Goal: Information Seeking & Learning: Learn about a topic

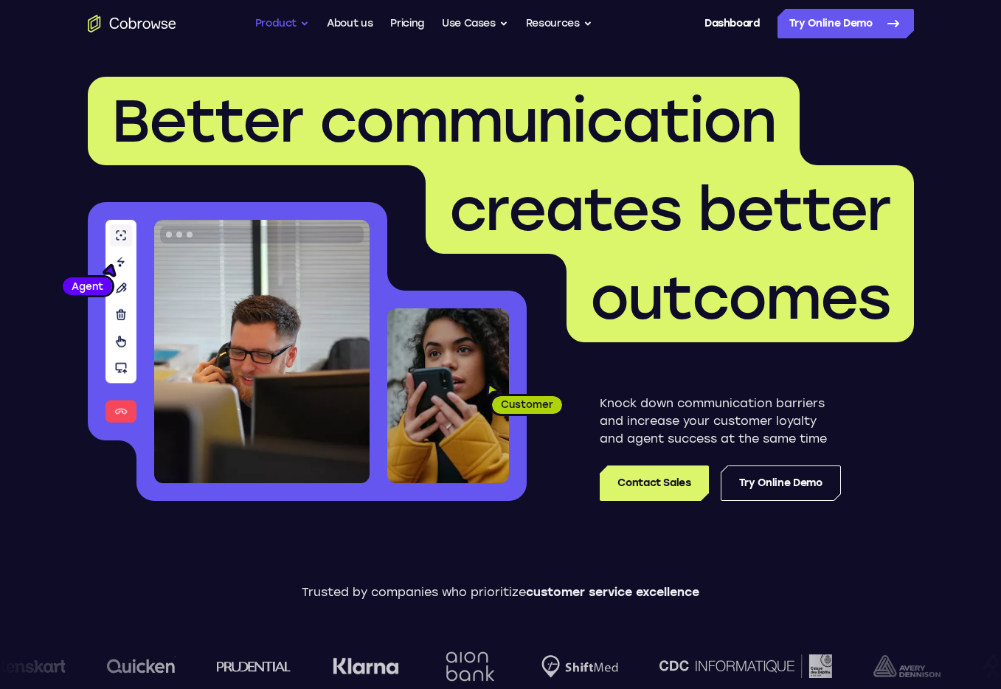
click at [275, 23] on button "Product" at bounding box center [282, 23] width 55 height 29
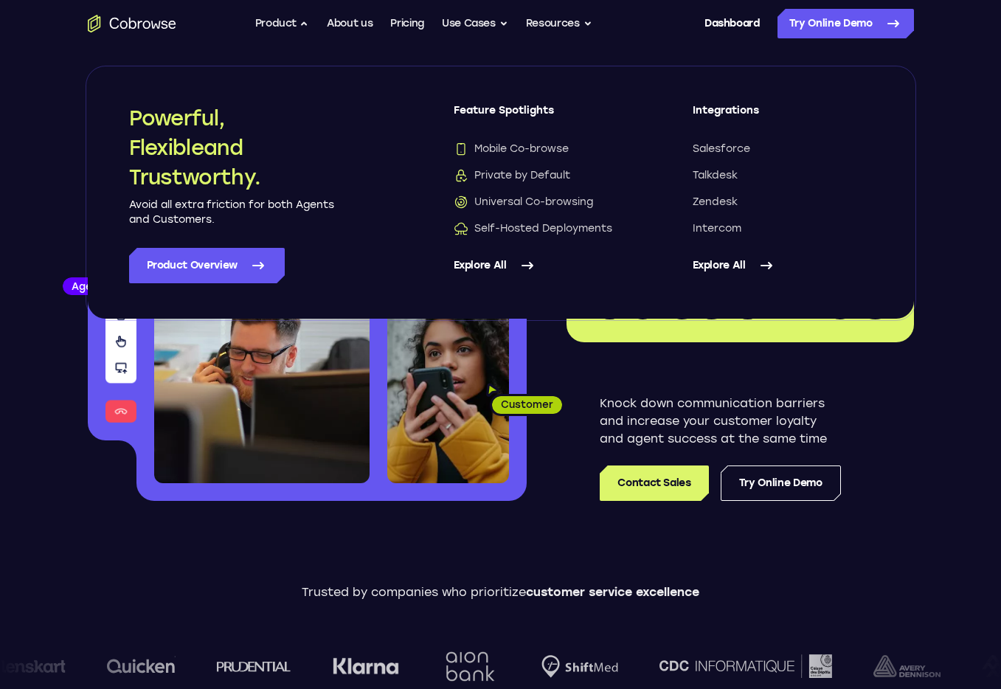
click at [477, 265] on link "Explore All" at bounding box center [543, 265] width 180 height 35
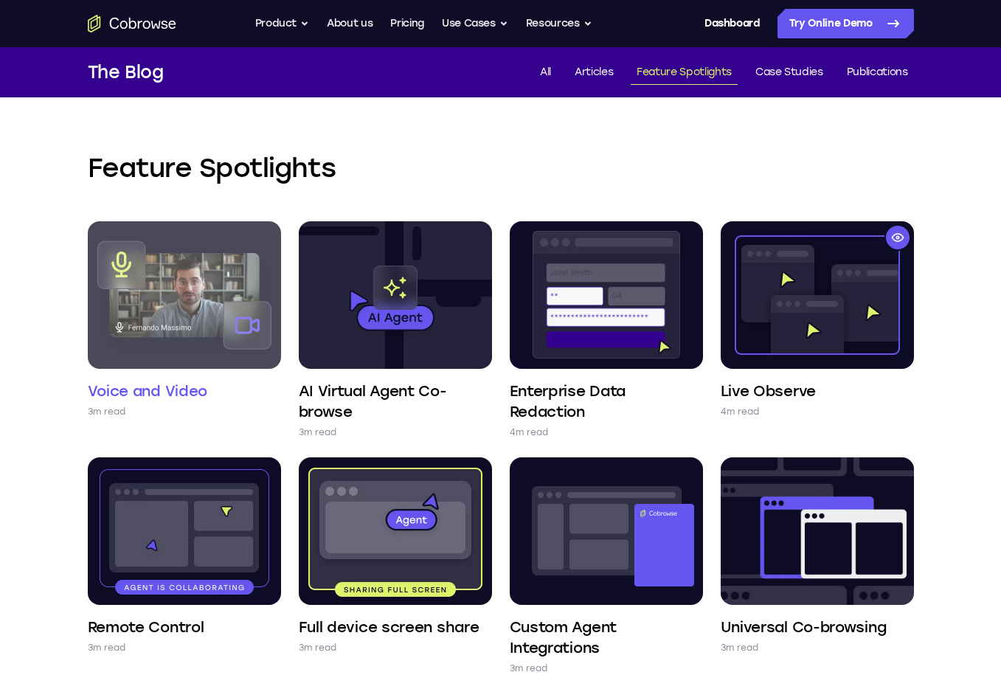
click at [201, 279] on img at bounding box center [184, 294] width 193 height 147
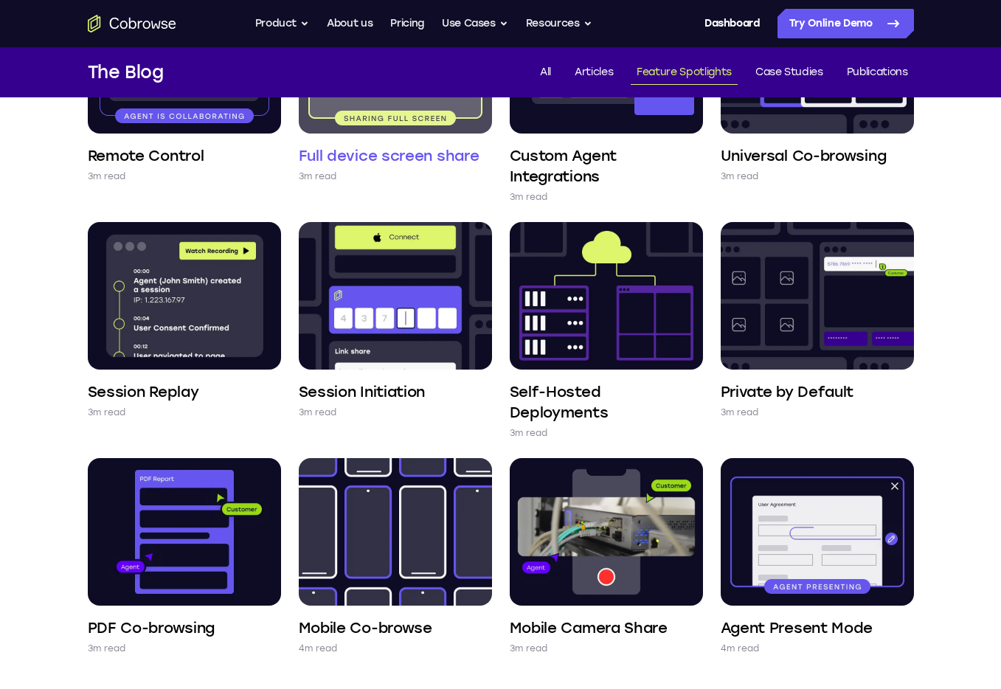
scroll to position [487, 0]
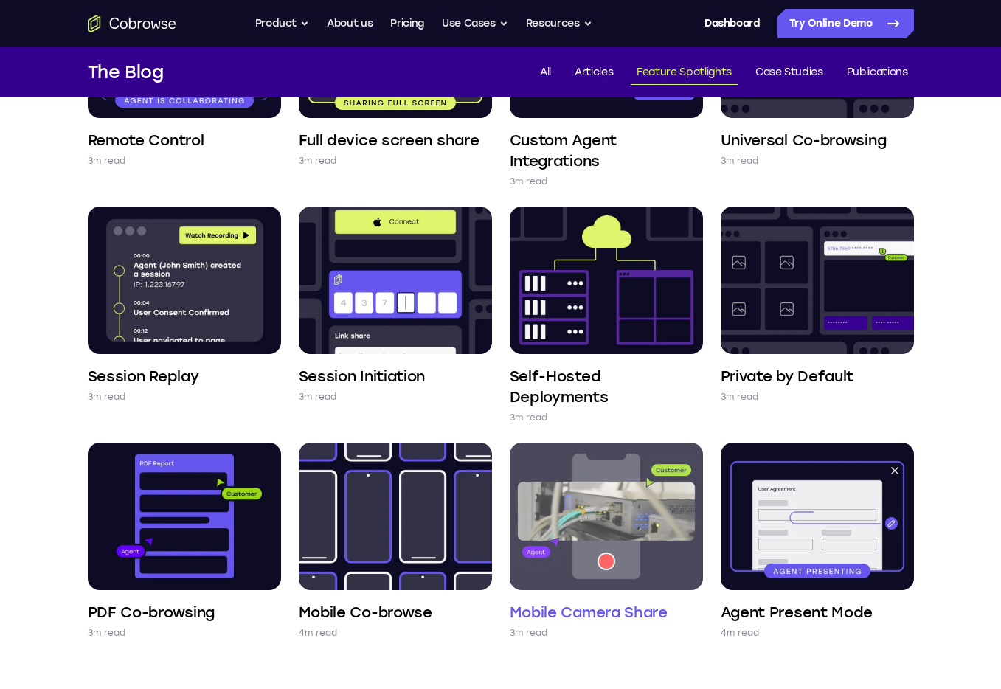
click at [614, 538] on img at bounding box center [606, 515] width 193 height 147
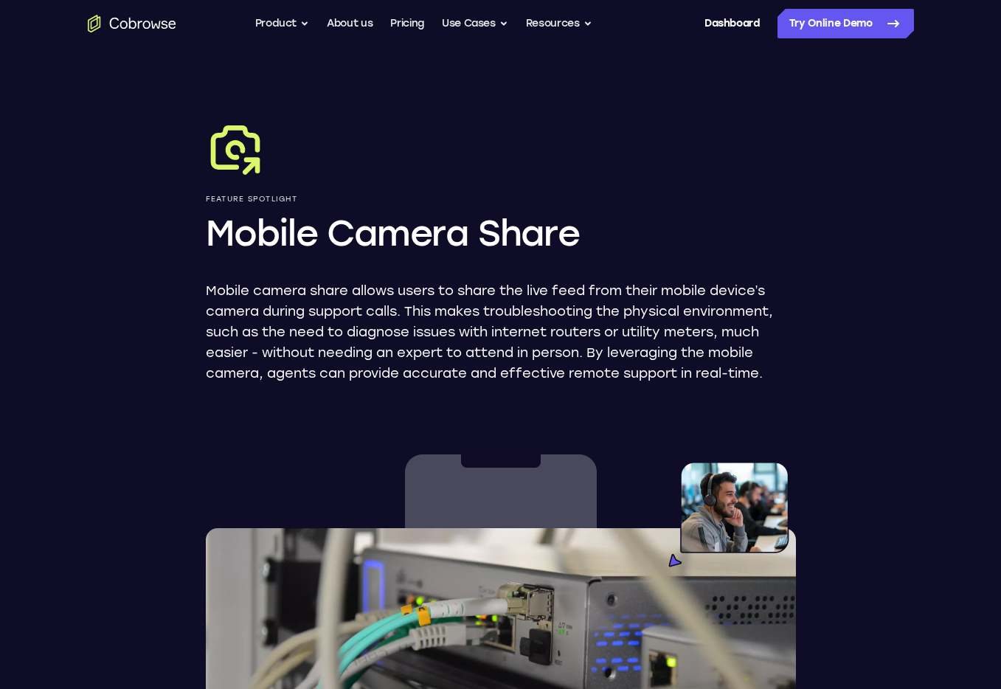
click at [817, 24] on link "Try Online Demo" at bounding box center [845, 23] width 136 height 29
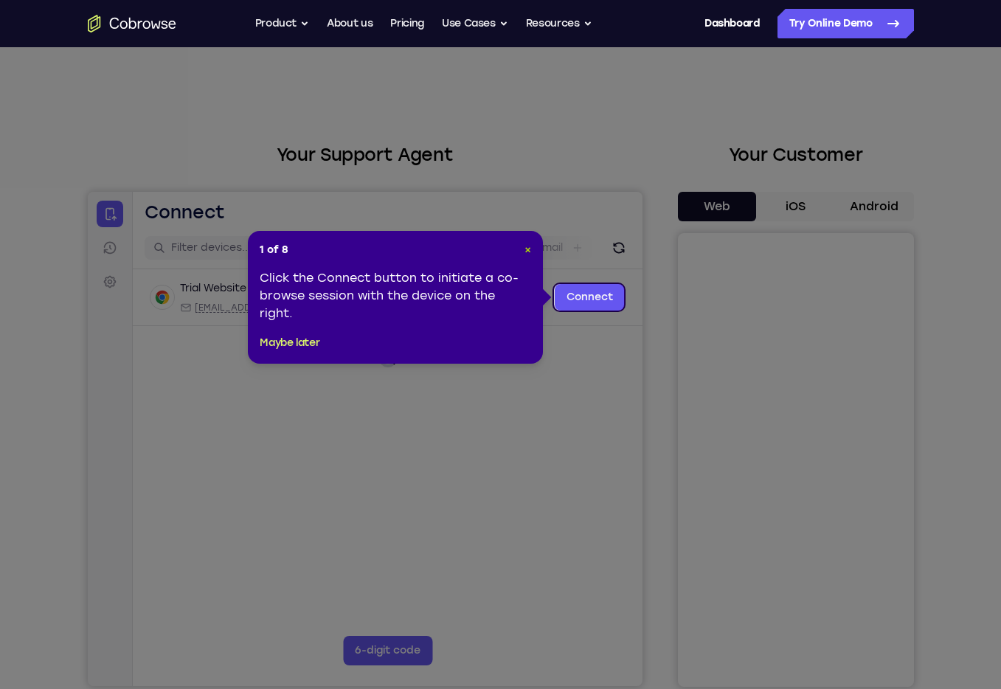
click at [527, 249] on span "×" at bounding box center [527, 249] width 7 height 13
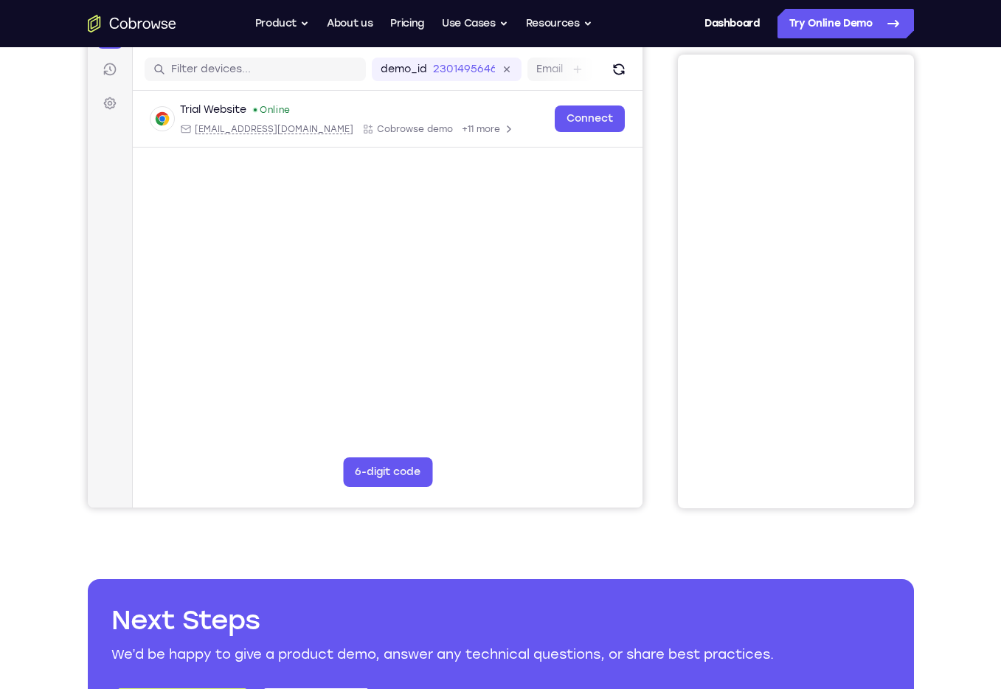
scroll to position [4, 0]
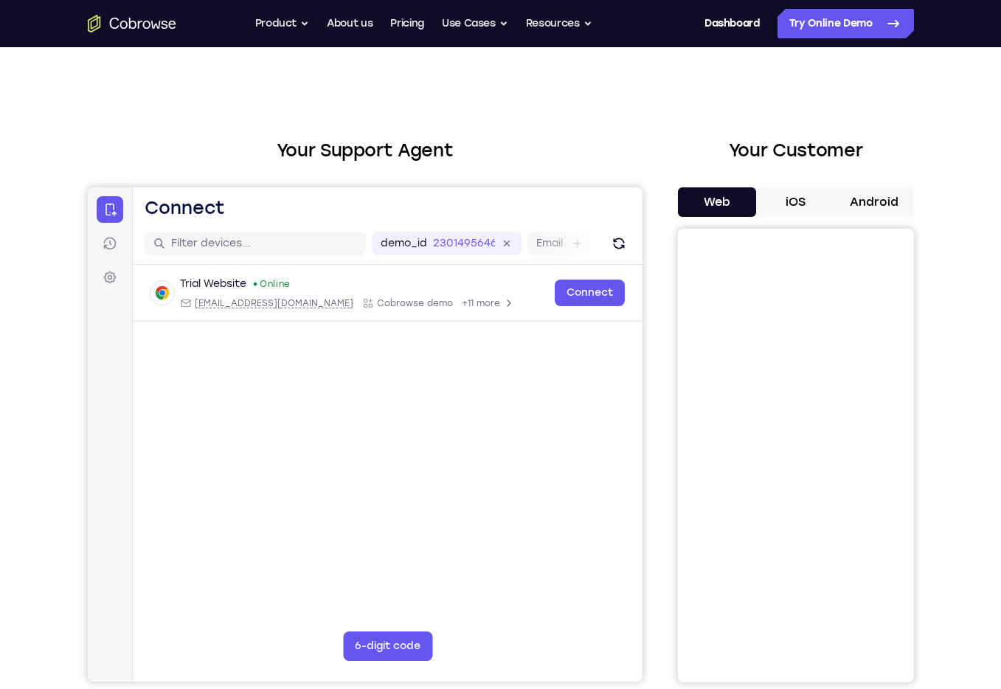
click at [795, 192] on button "iOS" at bounding box center [795, 201] width 79 height 29
click at [855, 213] on button "Android" at bounding box center [874, 201] width 79 height 29
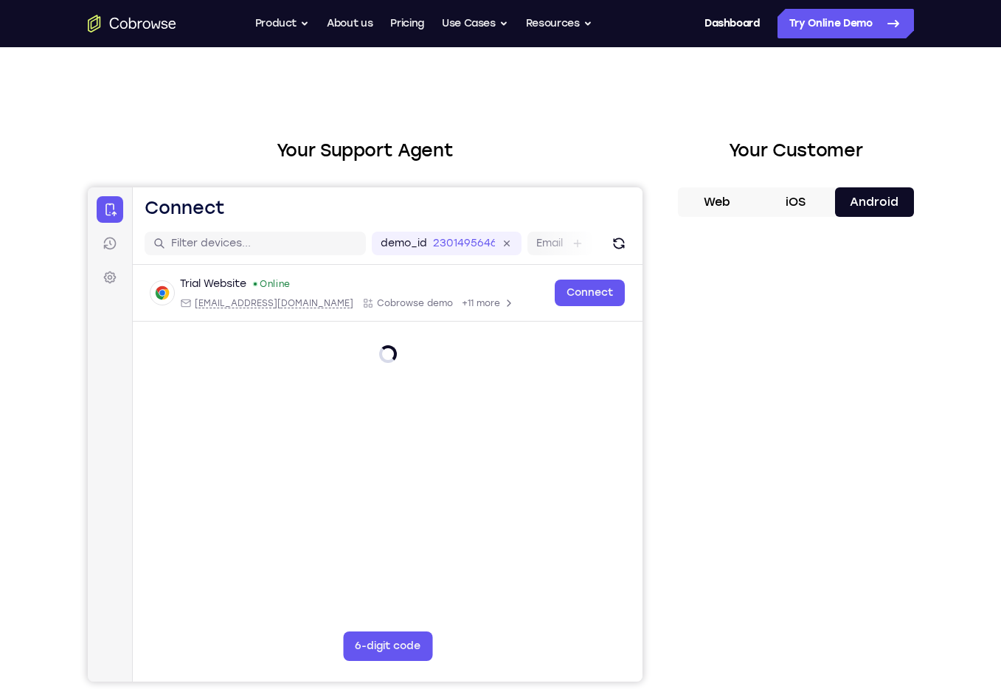
click at [785, 209] on button "iOS" at bounding box center [795, 201] width 79 height 29
click at [709, 204] on button "Web" at bounding box center [717, 201] width 79 height 29
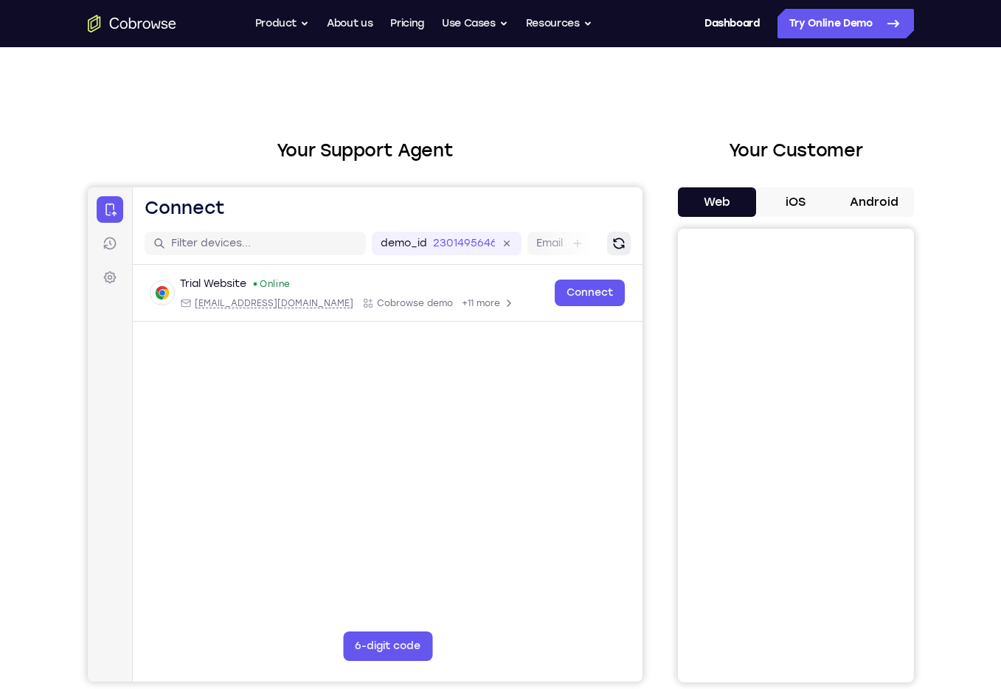
click at [618, 243] on icon "Refresh" at bounding box center [618, 243] width 15 height 15
click at [508, 243] on icon at bounding box center [506, 243] width 17 height 17
click at [616, 243] on icon "Refresh" at bounding box center [618, 243] width 15 height 15
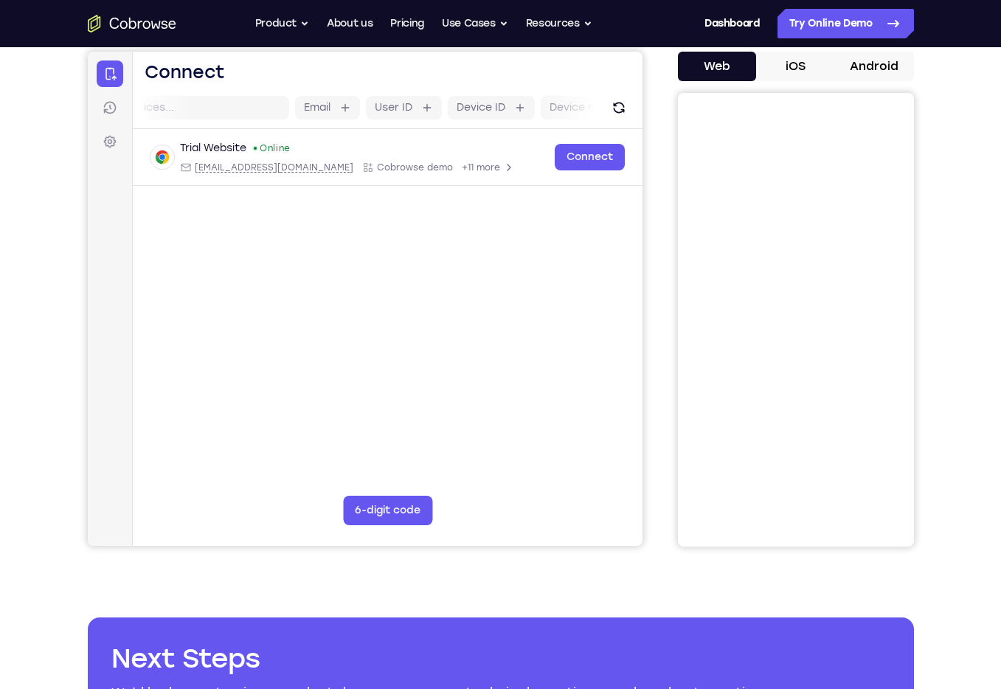
scroll to position [242, 0]
